Goal: Task Accomplishment & Management: Manage account settings

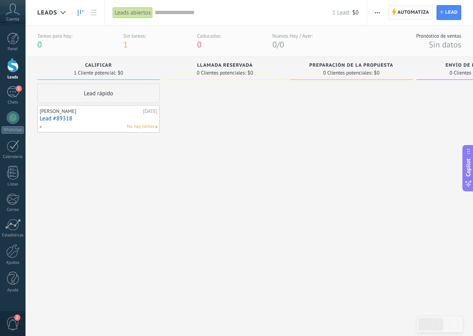
click at [415, 10] on span "Automatiza" at bounding box center [413, 12] width 32 height 14
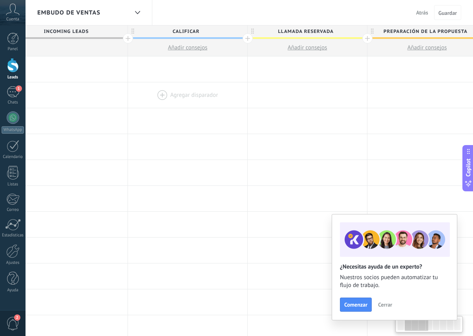
scroll to position [0, 153]
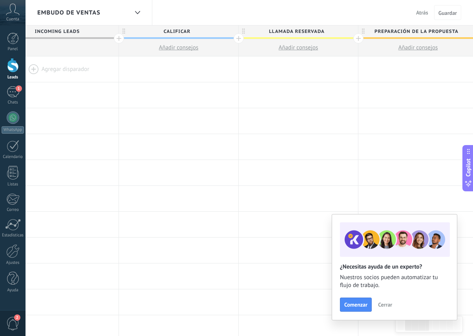
click at [323, 33] on span "Llamada reservada" at bounding box center [296, 32] width 115 height 12
type input "*"
type input "**********"
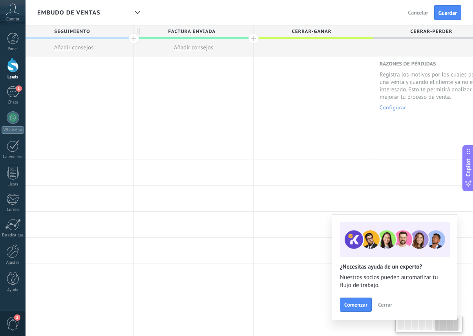
scroll to position [0, 756]
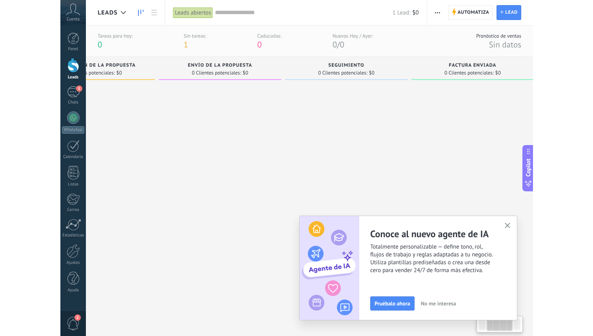
scroll to position [0, 330]
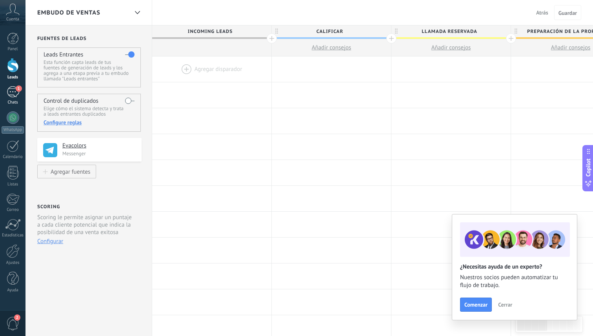
click at [11, 89] on div "1" at bounding box center [13, 91] width 13 height 11
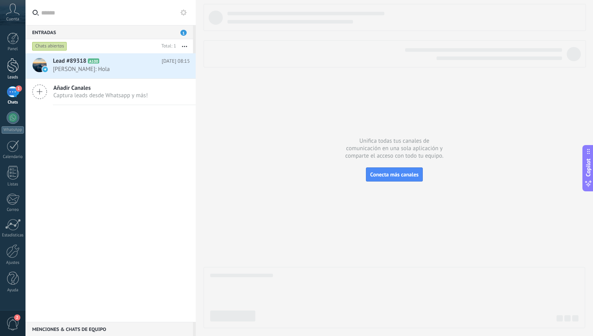
click at [16, 62] on div at bounding box center [13, 65] width 12 height 15
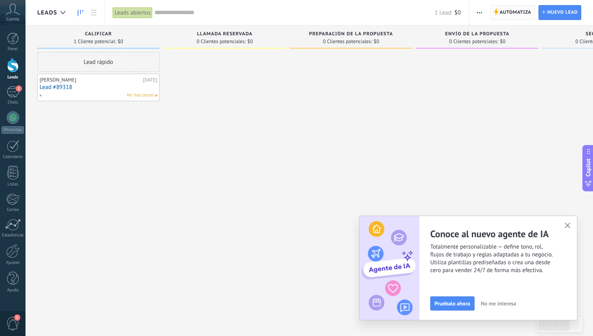
click at [472, 13] on span "Automatiza" at bounding box center [516, 12] width 32 height 14
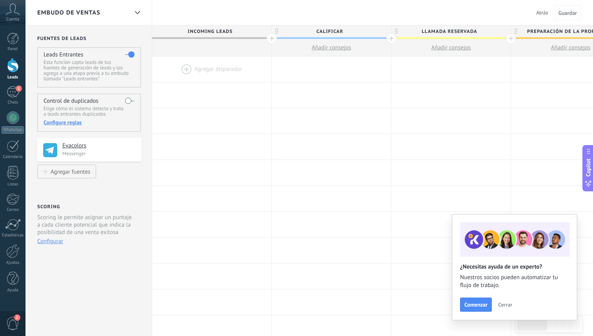
click at [464, 29] on span "Llamada reservada" at bounding box center [449, 32] width 115 height 12
type input "*"
type input "**********"
click at [472, 31] on span at bounding box center [503, 31] width 5 height 5
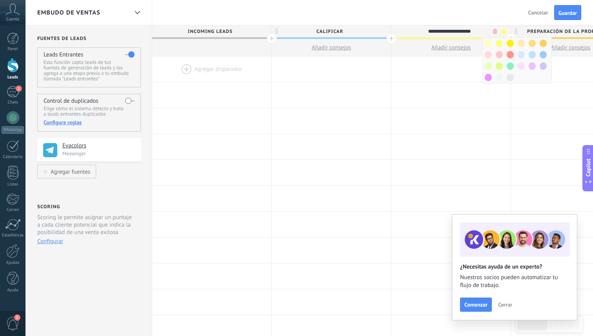
click at [472, 53] on span at bounding box center [510, 54] width 7 height 7
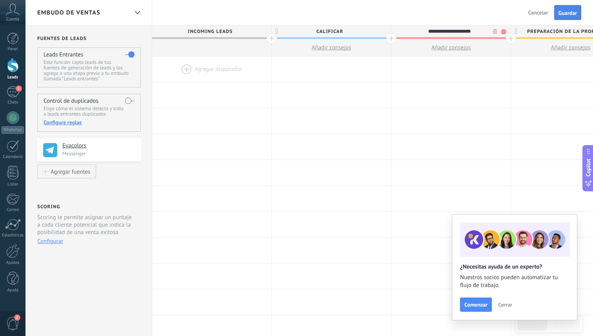
click at [472, 14] on span "Guardar" at bounding box center [568, 12] width 18 height 5
click at [472, 302] on span "Cerrar" at bounding box center [505, 304] width 14 height 5
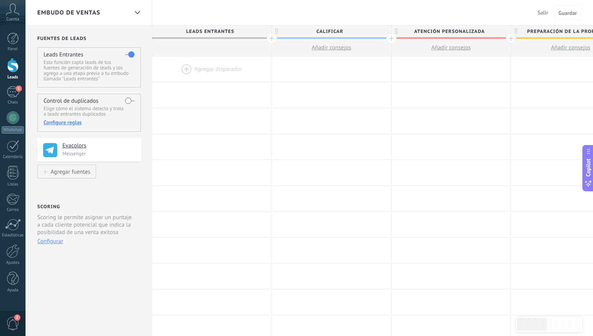
click at [11, 69] on div at bounding box center [13, 65] width 12 height 15
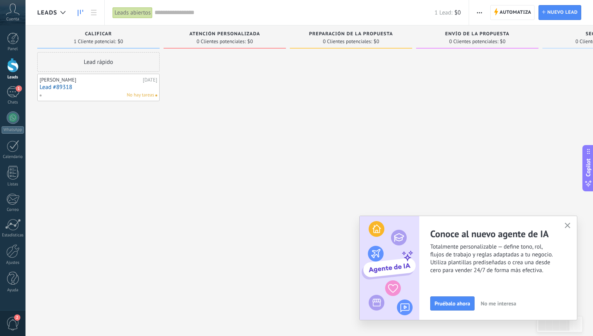
click at [472, 223] on icon "button" at bounding box center [568, 226] width 6 height 6
